Goal: Information Seeking & Learning: Learn about a topic

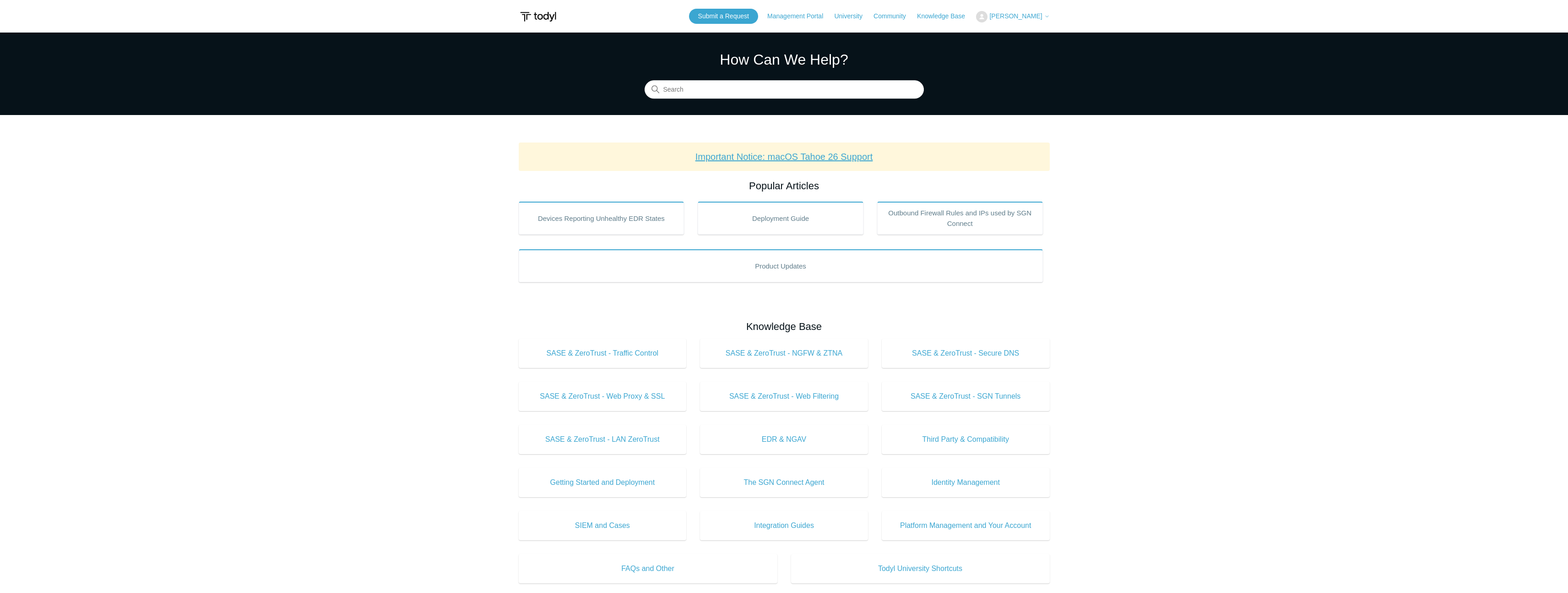
click at [736, 162] on link "Important Notice: macOS Tahoe 26 Support" at bounding box center [784, 156] width 178 height 10
click at [798, 152] on link "Important Notice: macOS Tahoe 26 Support" at bounding box center [784, 156] width 178 height 10
